Goal: Transaction & Acquisition: Book appointment/travel/reservation

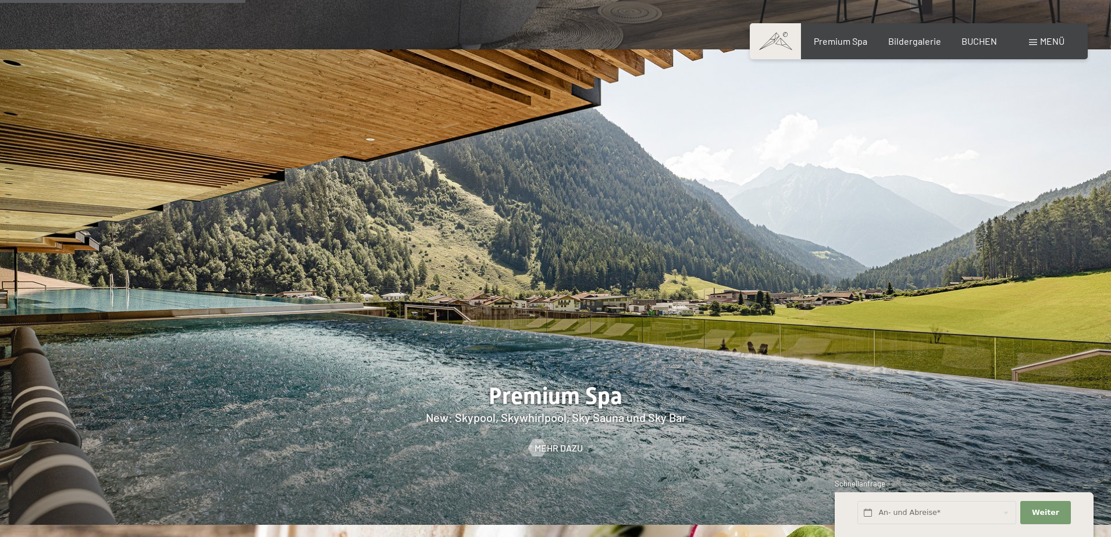
scroll to position [1628, 0]
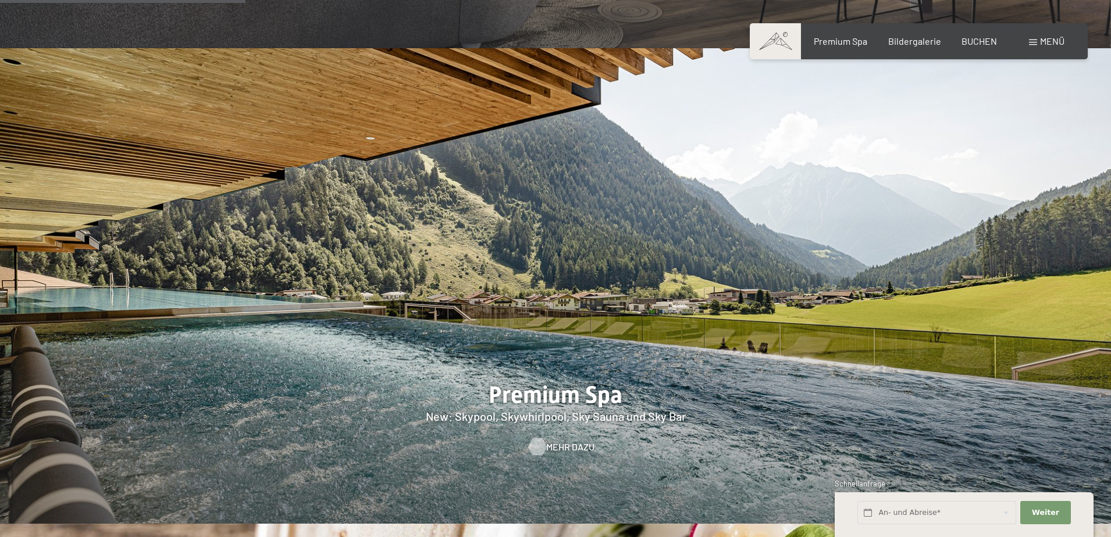
click at [556, 441] on span "Mehr dazu" at bounding box center [570, 447] width 48 height 13
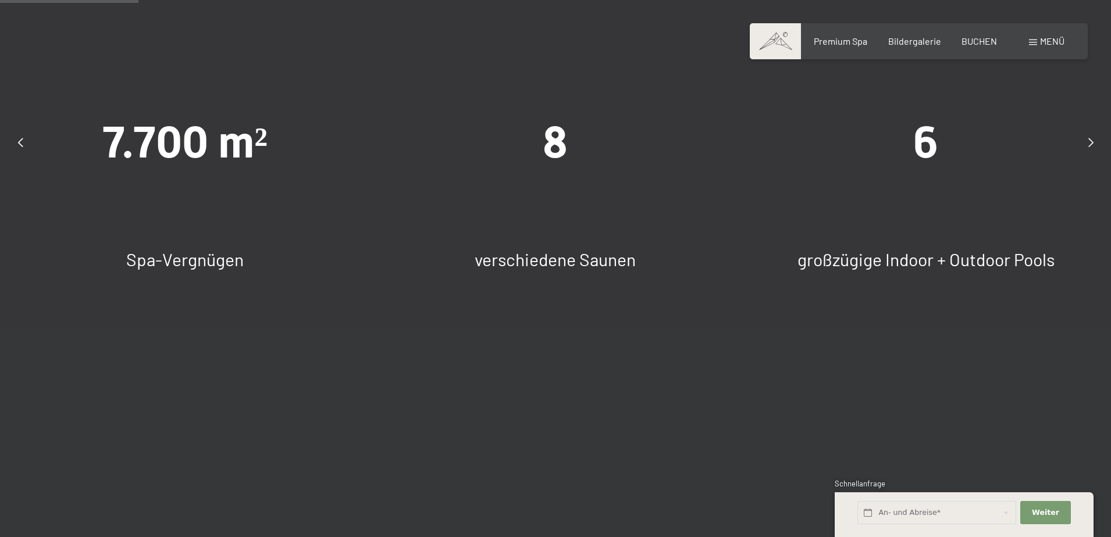
scroll to position [1105, 0]
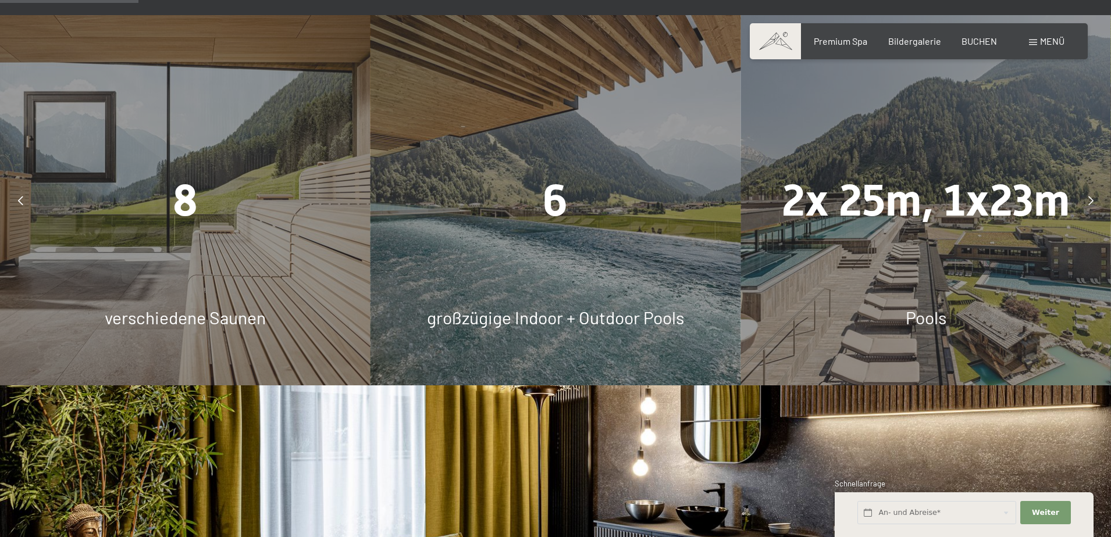
click at [252, 209] on div "8 verschiedene Saunen" at bounding box center [185, 200] width 370 height 370
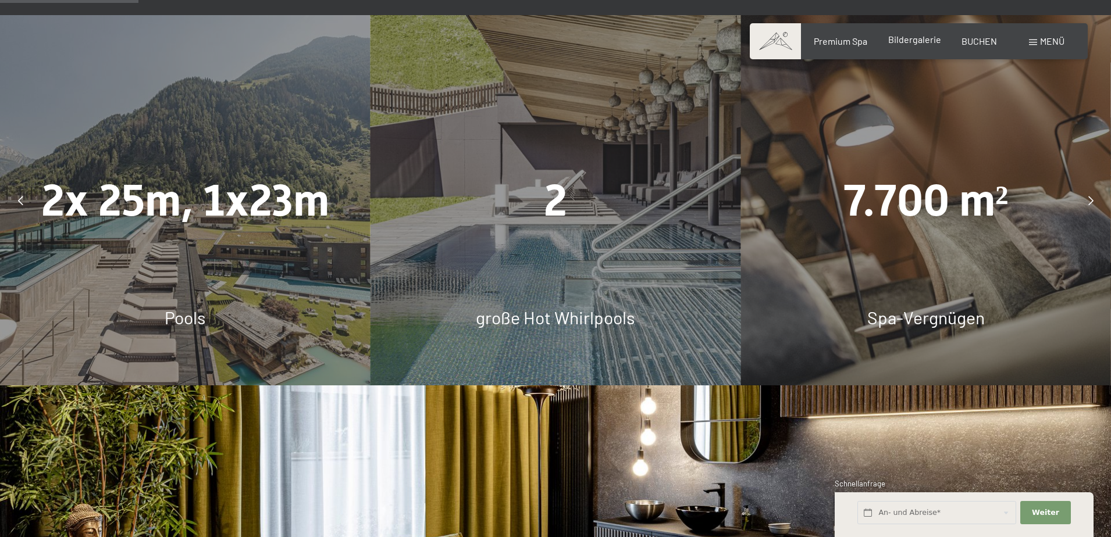
click at [913, 40] on span "Bildergalerie" at bounding box center [914, 39] width 53 height 11
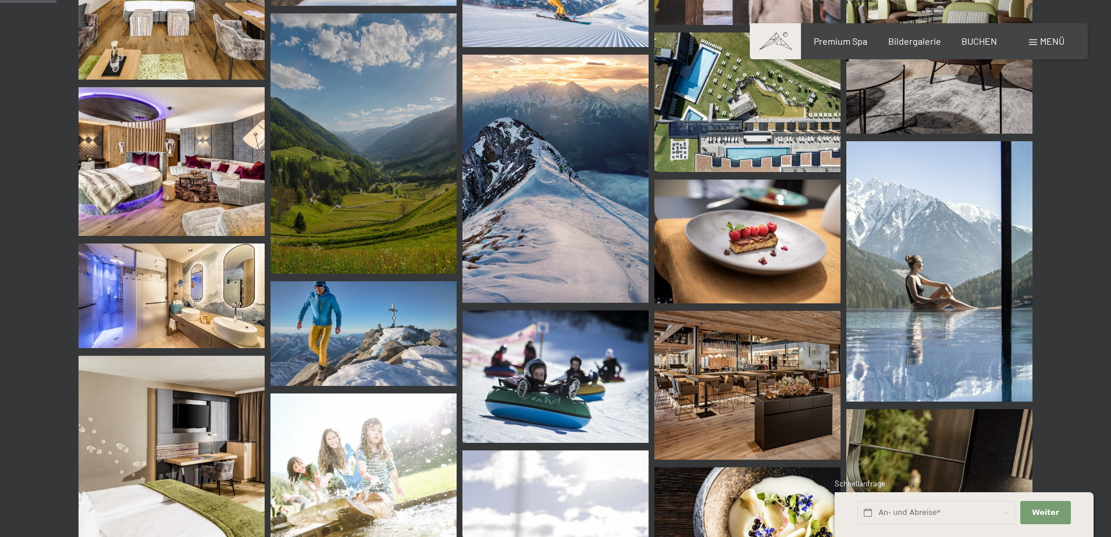
scroll to position [698, 0]
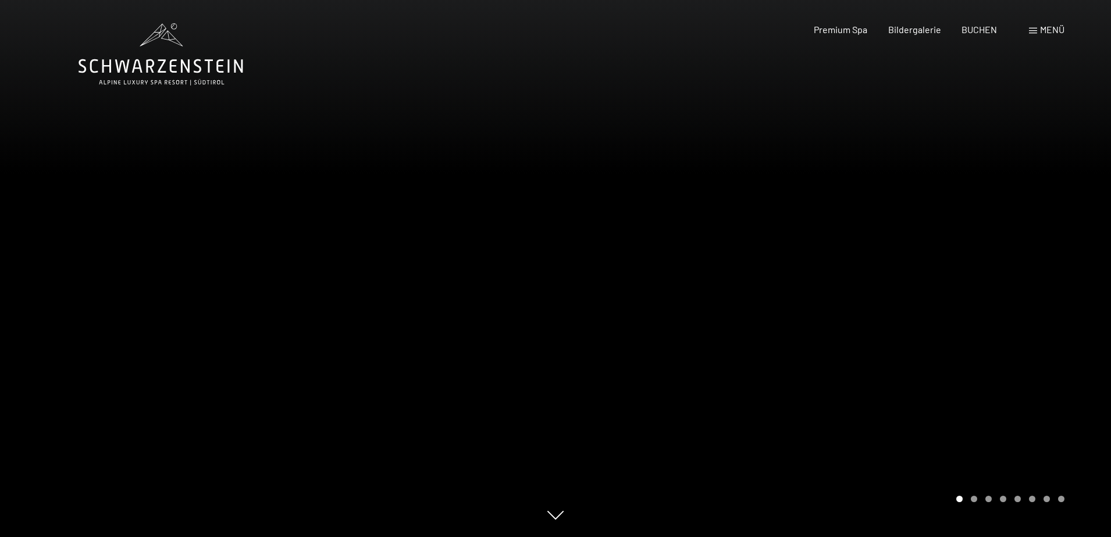
click at [973, 499] on div "Carousel Page 2" at bounding box center [973, 499] width 6 height 6
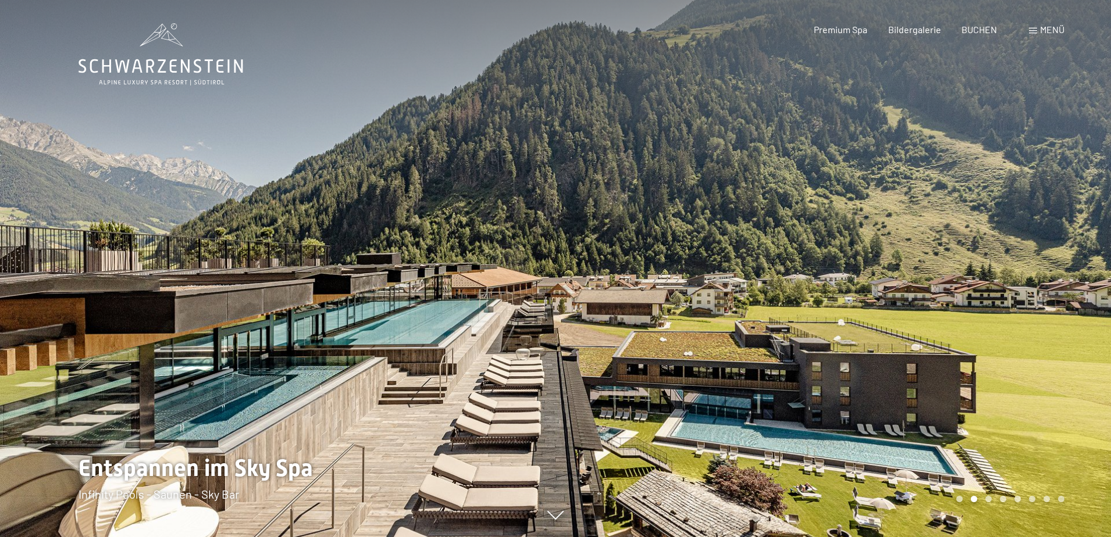
click at [988, 498] on div "Carousel Page 3" at bounding box center [988, 499] width 6 height 6
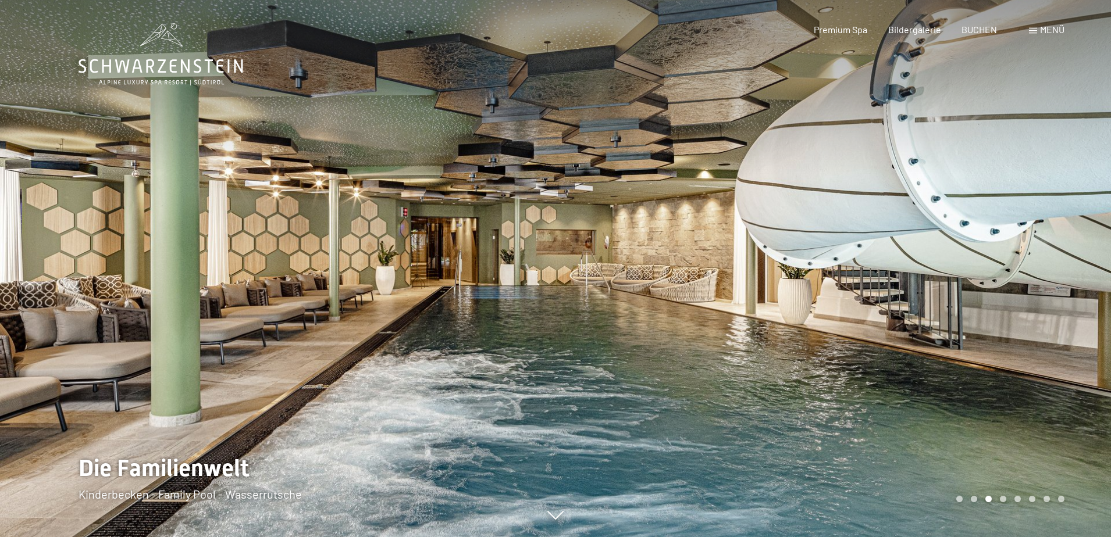
click at [1003, 497] on div "Carousel Page 4" at bounding box center [1002, 499] width 6 height 6
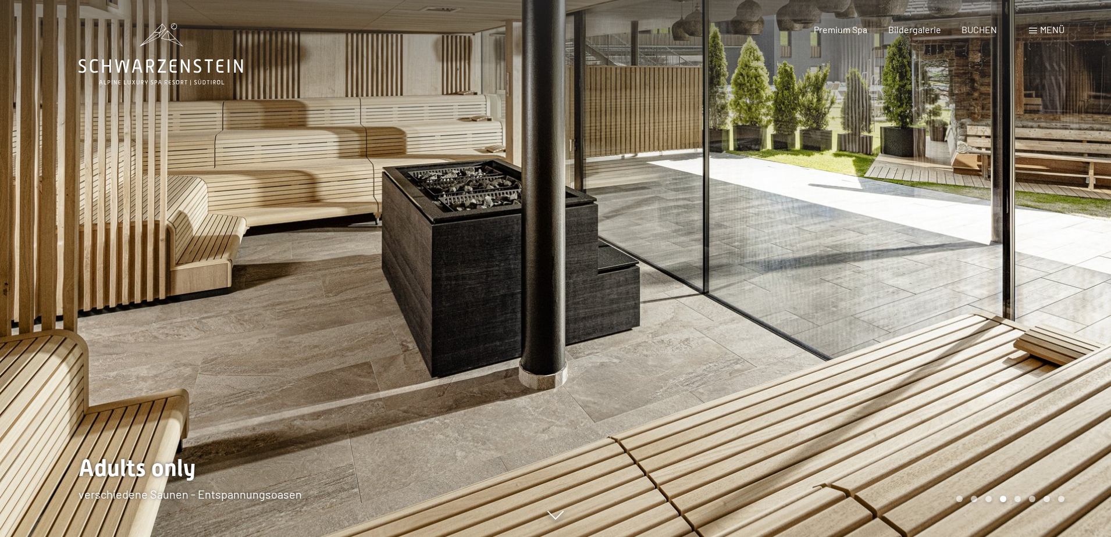
click at [1030, 498] on div "Carousel Page 6" at bounding box center [1032, 499] width 6 height 6
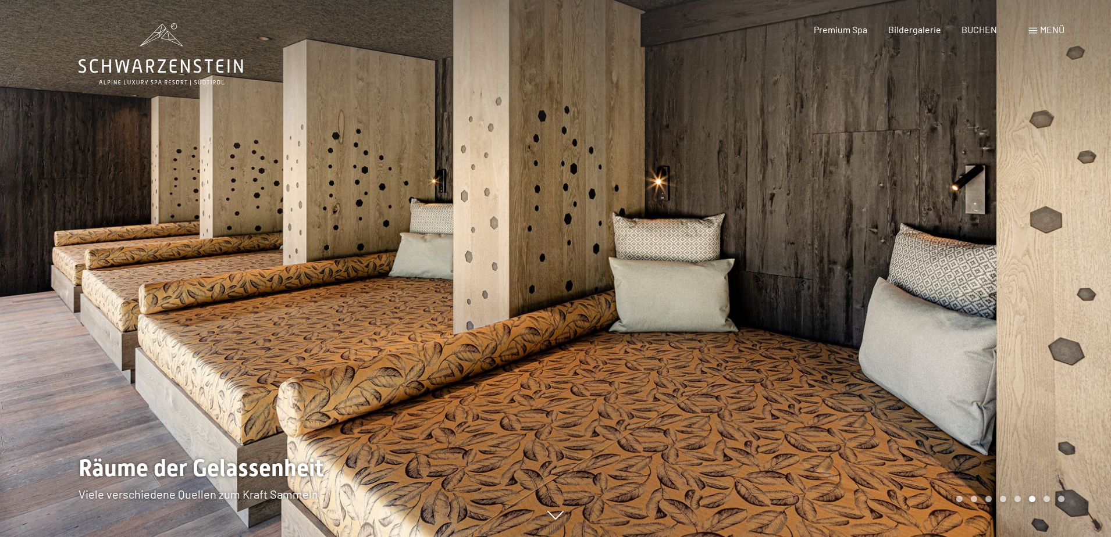
click at [1044, 498] on div "Carousel Page 7" at bounding box center [1046, 499] width 6 height 6
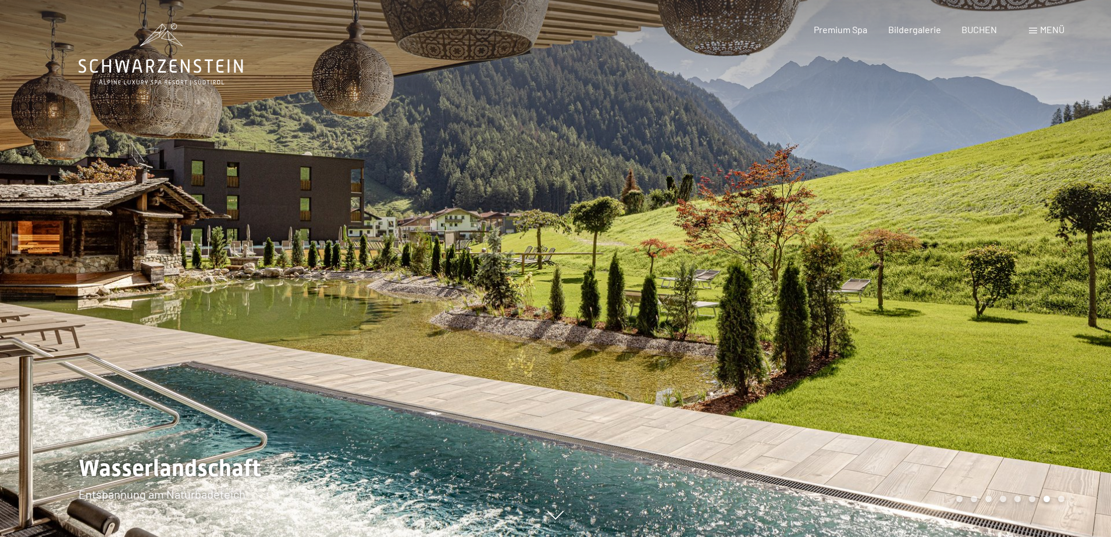
click at [1060, 498] on div "Carousel Page 8" at bounding box center [1061, 499] width 6 height 6
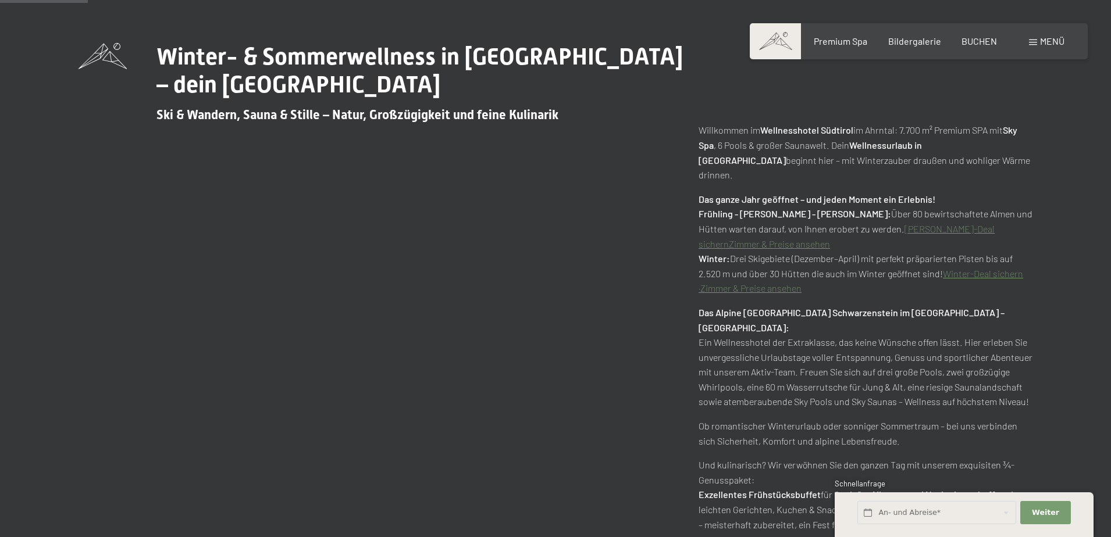
click at [902, 223] on link "[PERSON_NAME]-Deal sichern" at bounding box center [846, 236] width 296 height 26
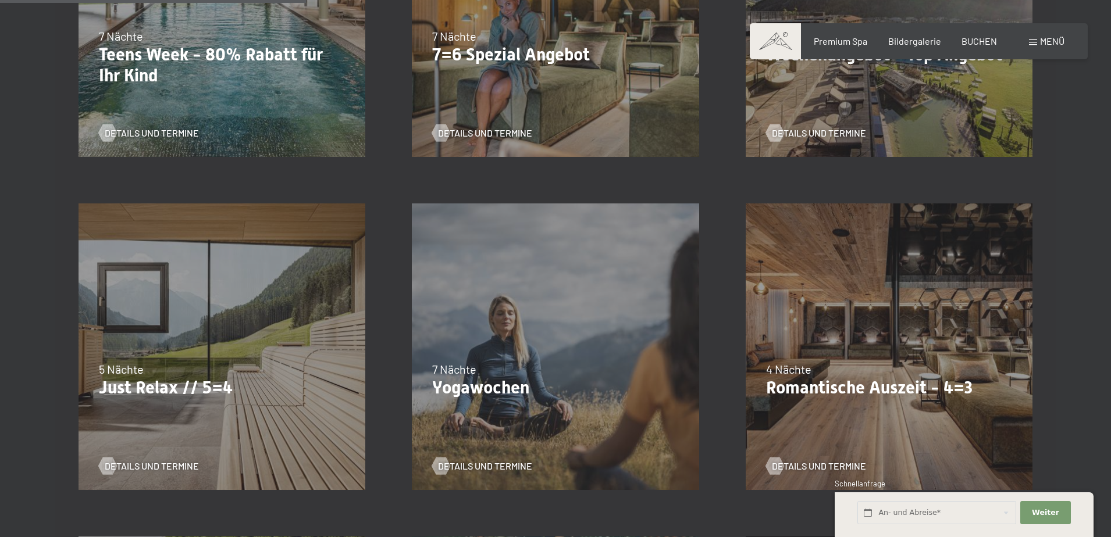
scroll to position [640, 0]
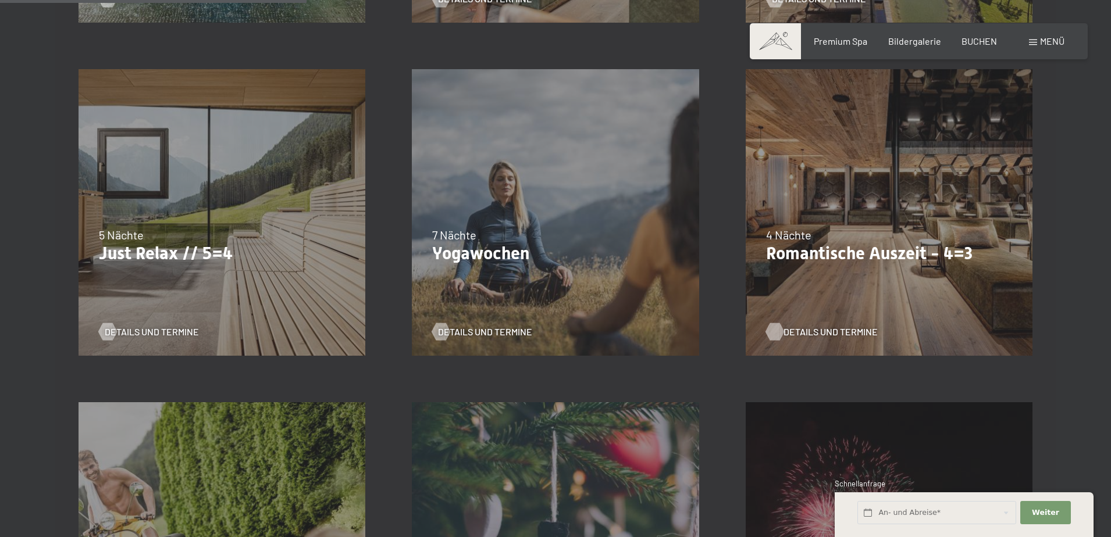
click at [794, 332] on span "Details und Termine" at bounding box center [830, 332] width 94 height 13
click at [134, 333] on span "Details und Termine" at bounding box center [163, 332] width 94 height 13
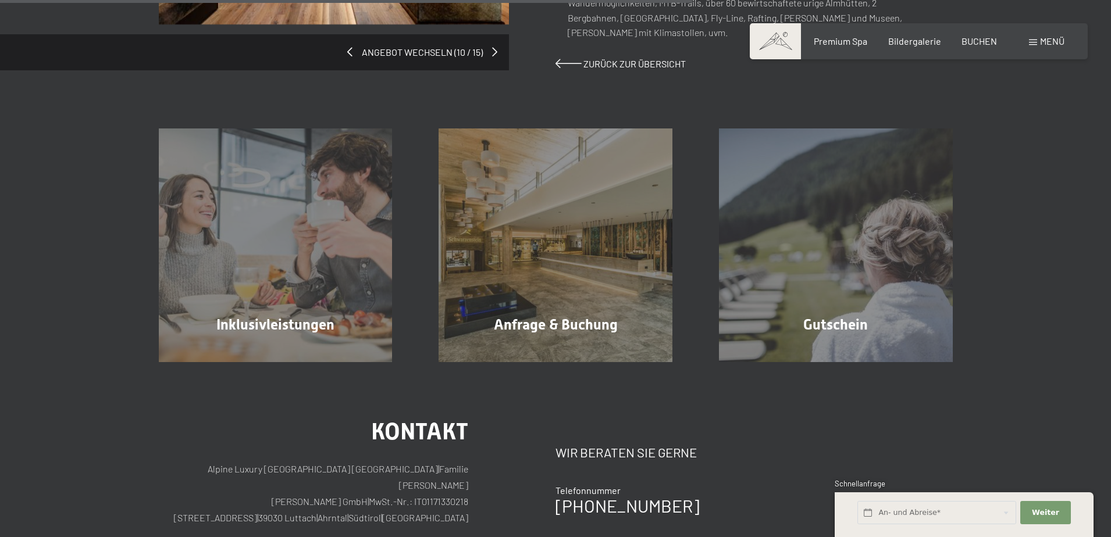
scroll to position [751, 0]
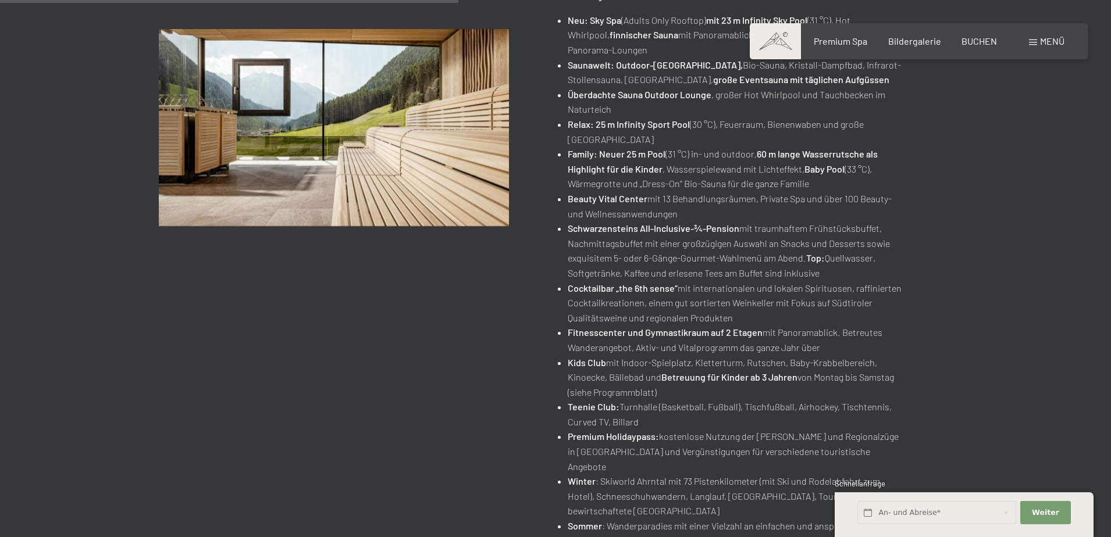
scroll to position [640, 0]
